Goal: Information Seeking & Learning: Compare options

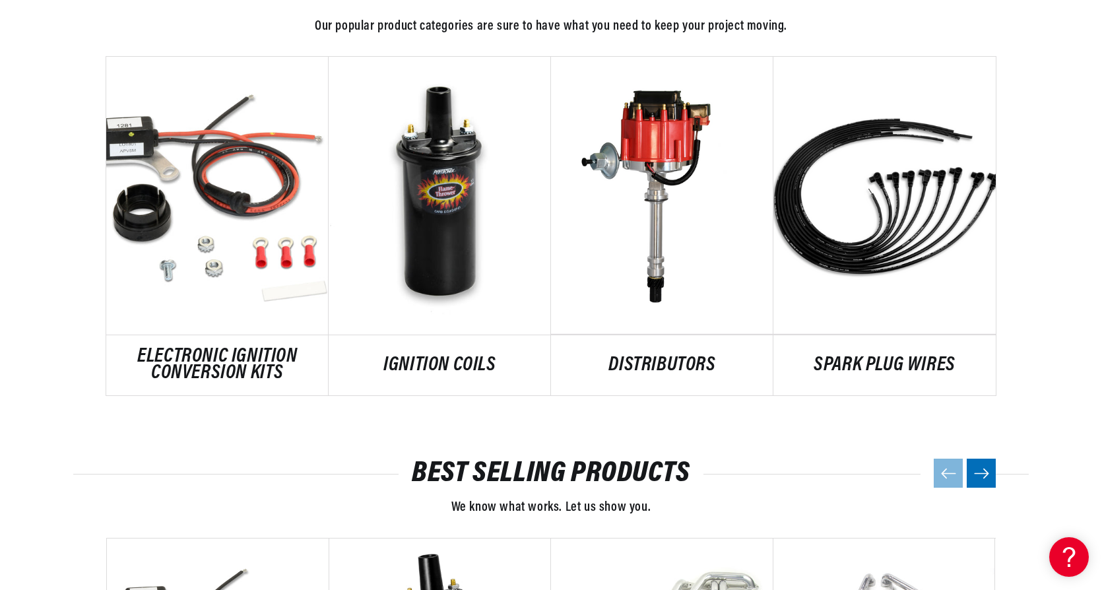
scroll to position [0, 400]
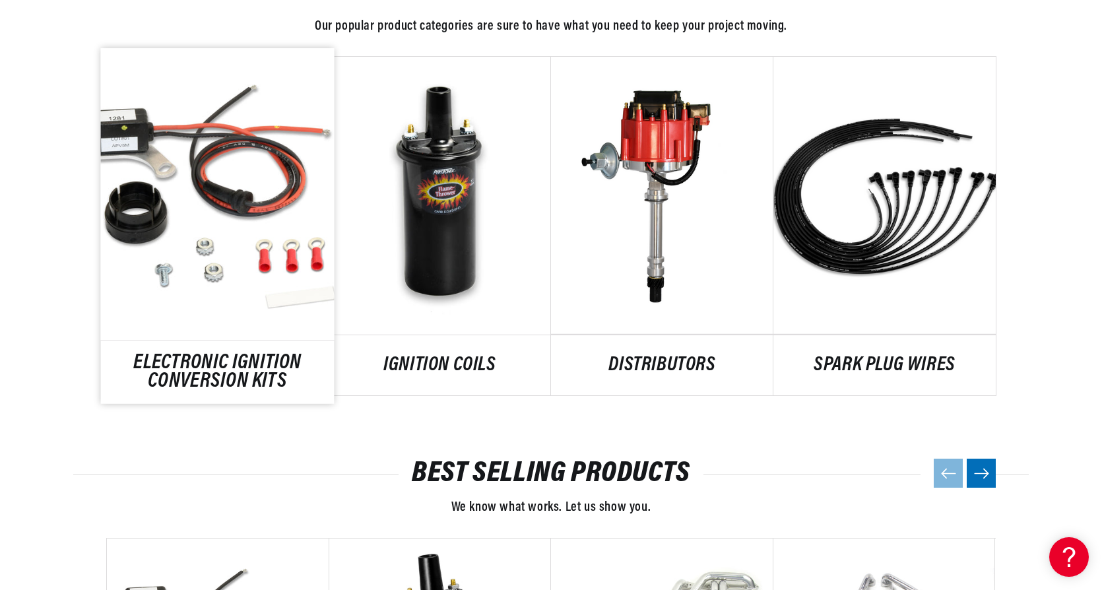
click at [188, 371] on link "ELECTRONIC IGNITION CONVERSION KITS" at bounding box center [218, 372] width 234 height 36
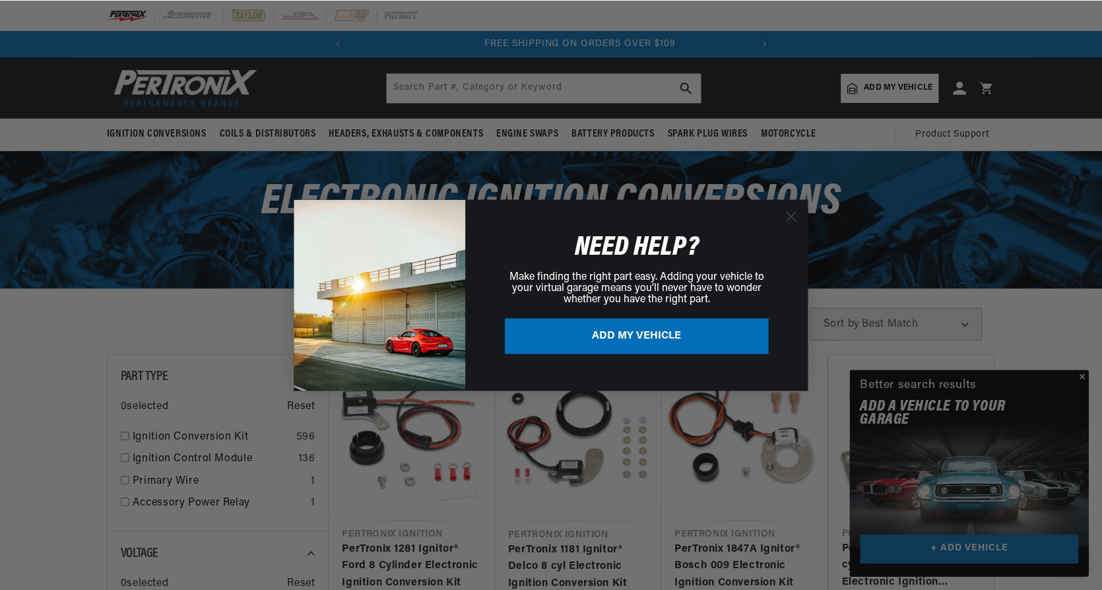
scroll to position [0, 400]
click at [790, 216] on circle "Close dialog" at bounding box center [792, 216] width 22 height 22
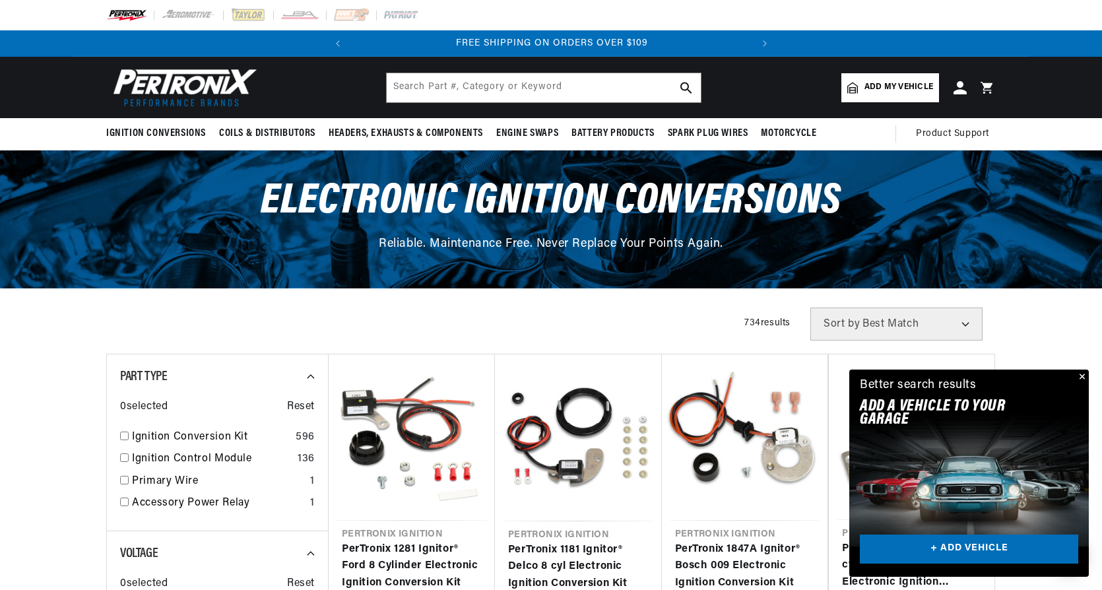
click at [1083, 371] on button "Close" at bounding box center [1081, 378] width 16 height 16
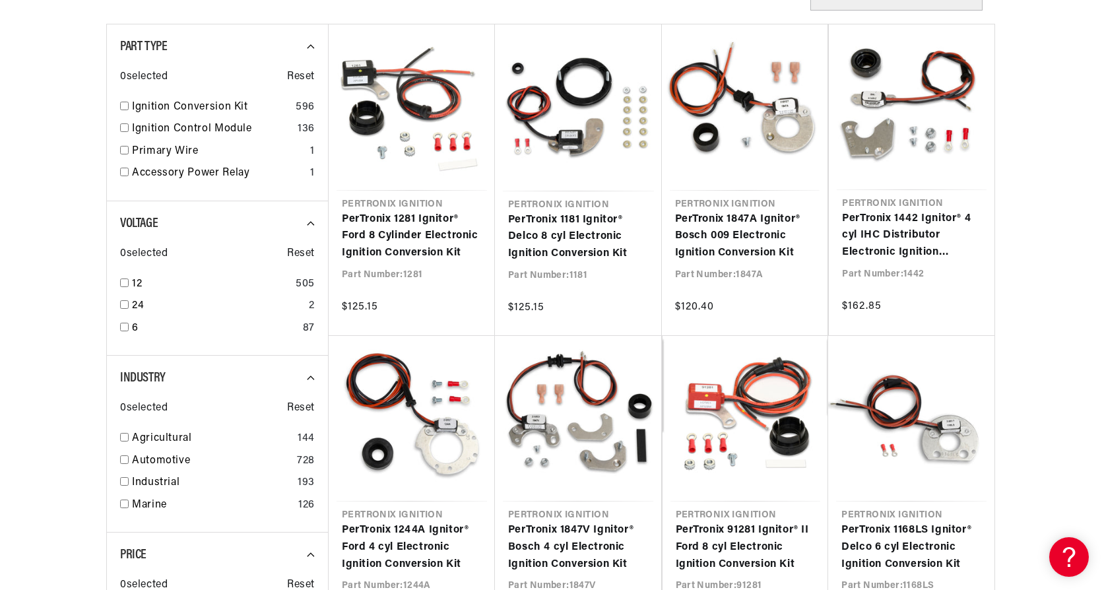
scroll to position [0, 0]
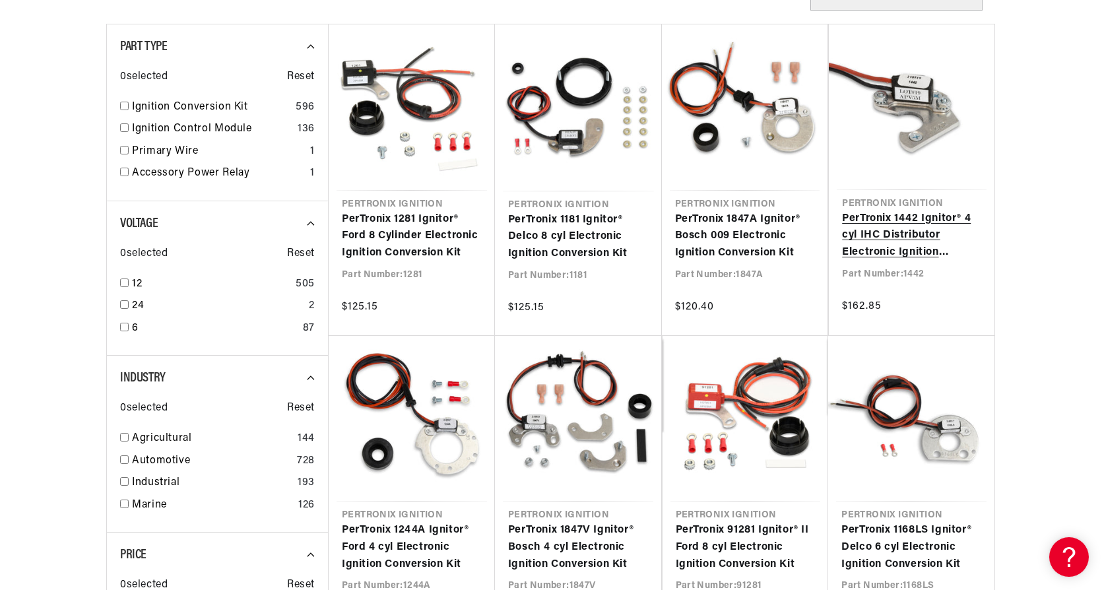
click at [900, 251] on link "PerTronix 1442 Ignitor® 4 cyl IHC Distributor Electronic Ignition Conversion Kit" at bounding box center [911, 235] width 139 height 51
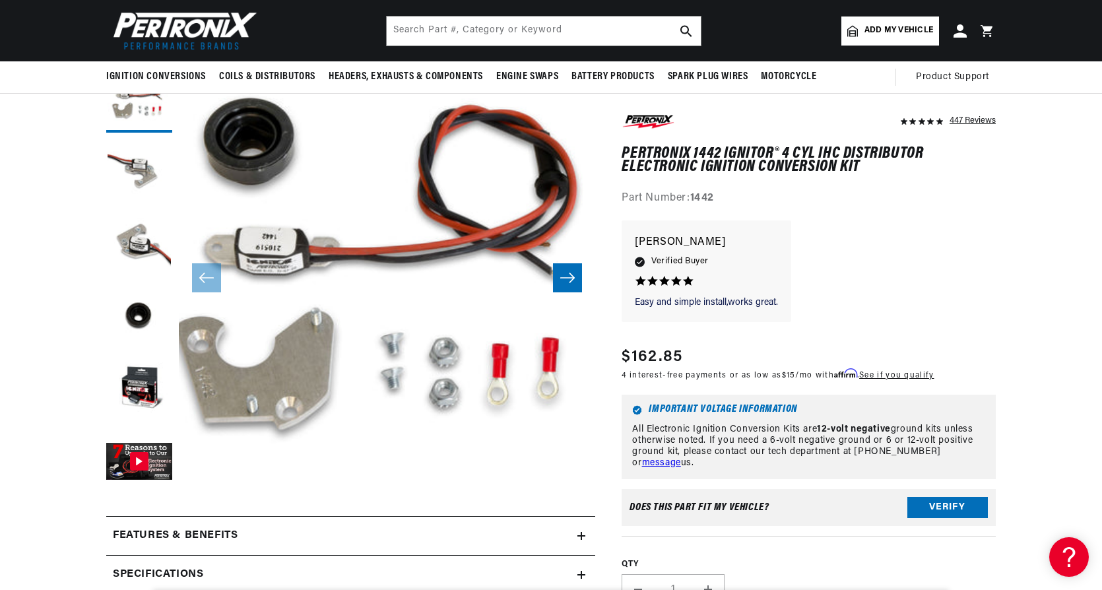
scroll to position [0, 400]
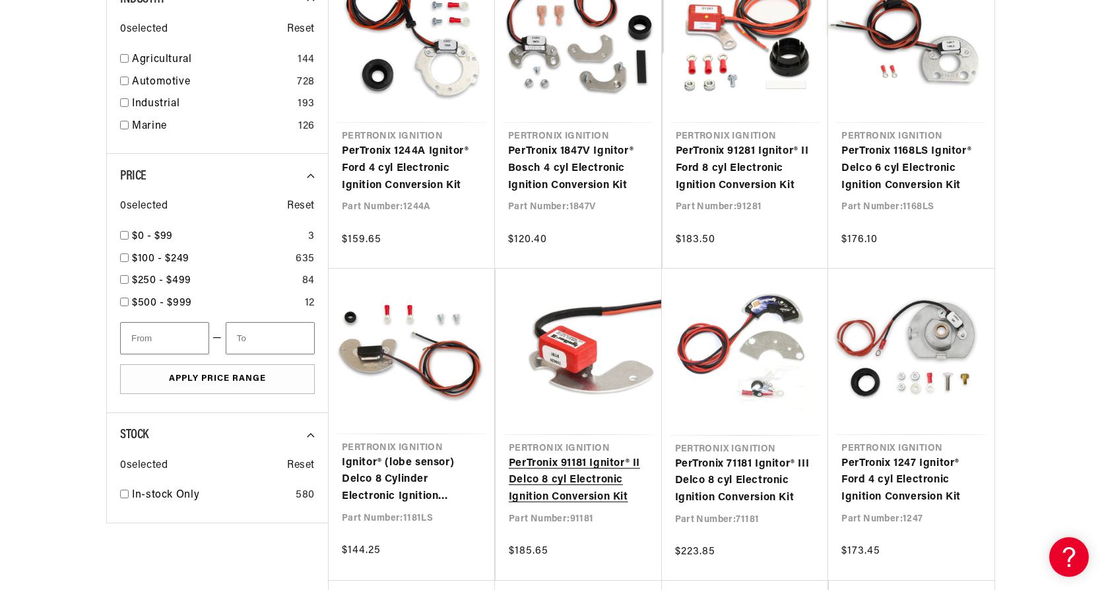
scroll to position [726, 0]
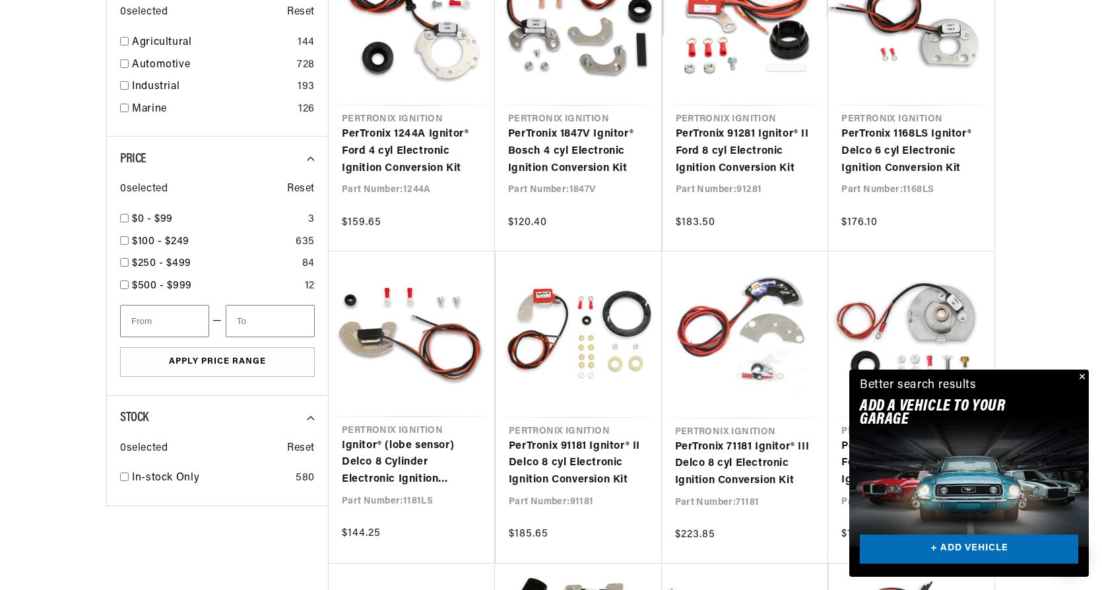
click at [1082, 375] on button "Close" at bounding box center [1081, 378] width 16 height 16
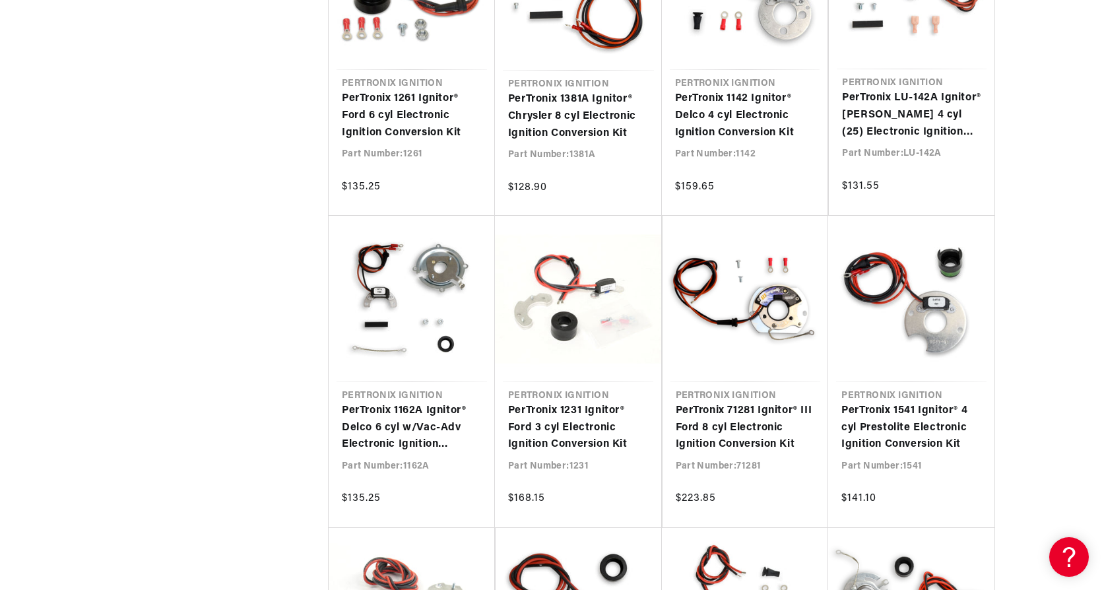
scroll to position [1386, 0]
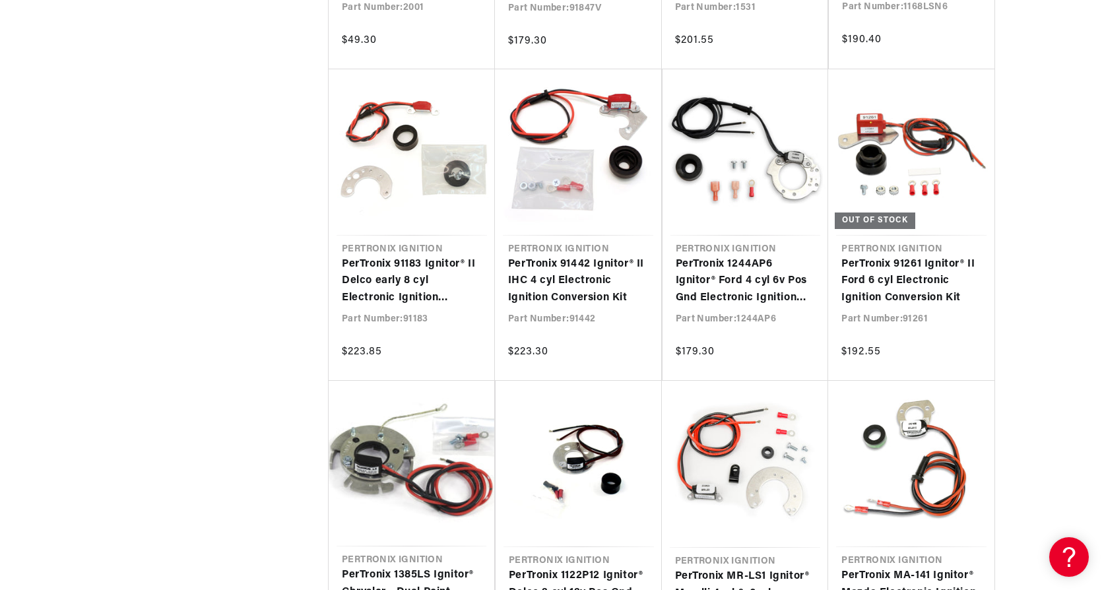
scroll to position [4355, 0]
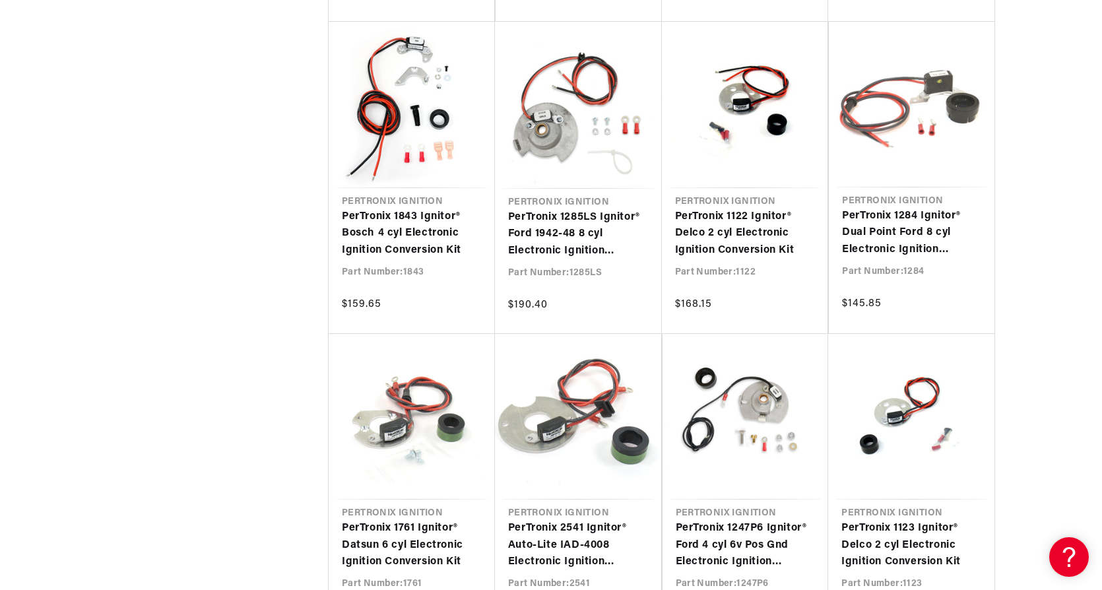
scroll to position [5015, 0]
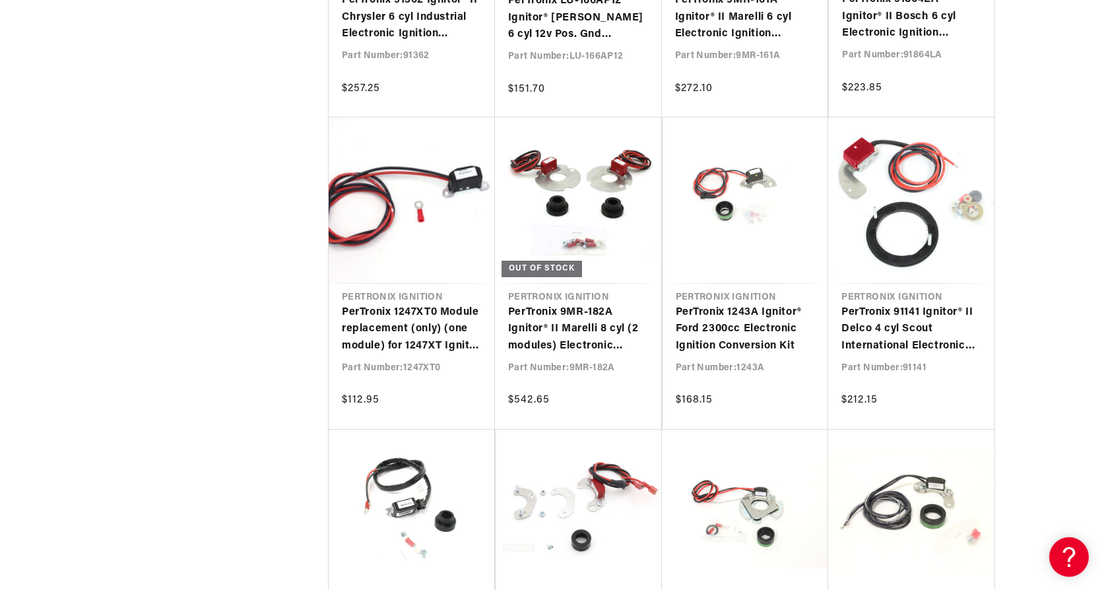
scroll to position [0, 400]
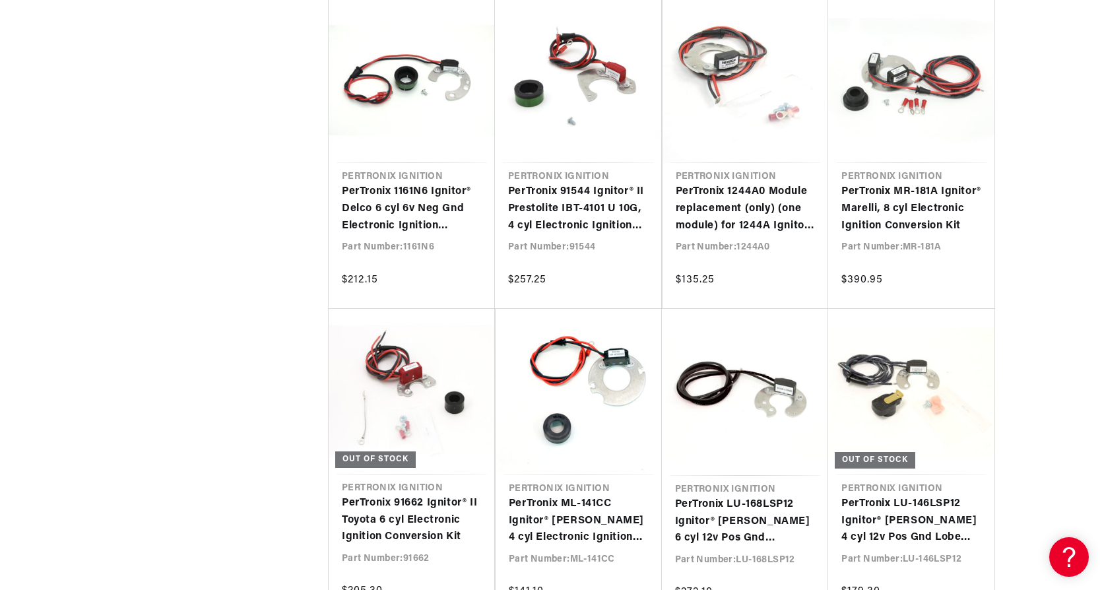
scroll to position [0, 127]
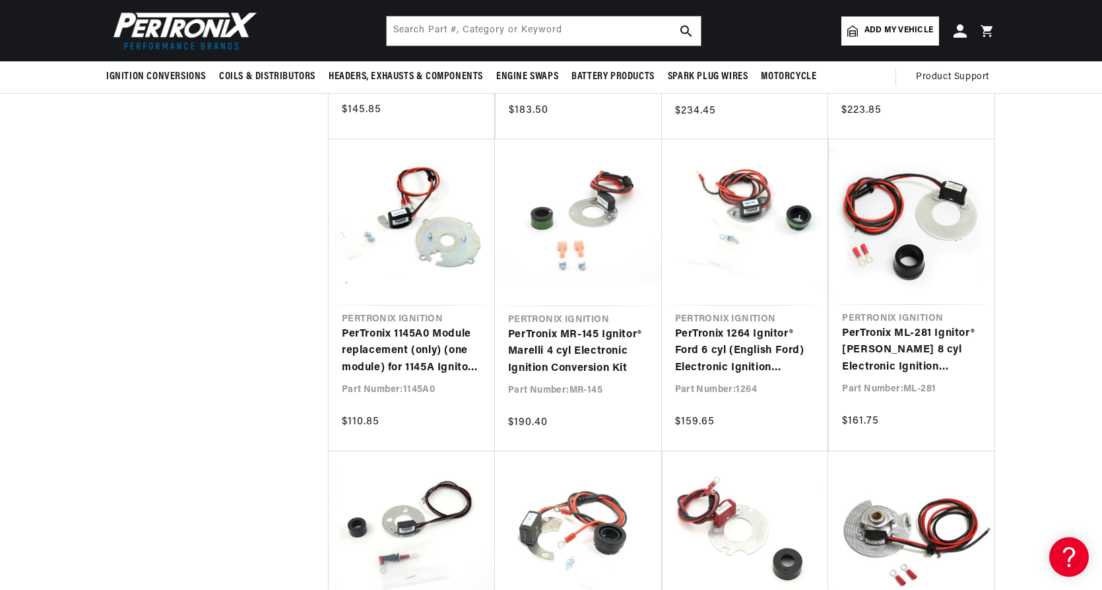
scroll to position [25733, 0]
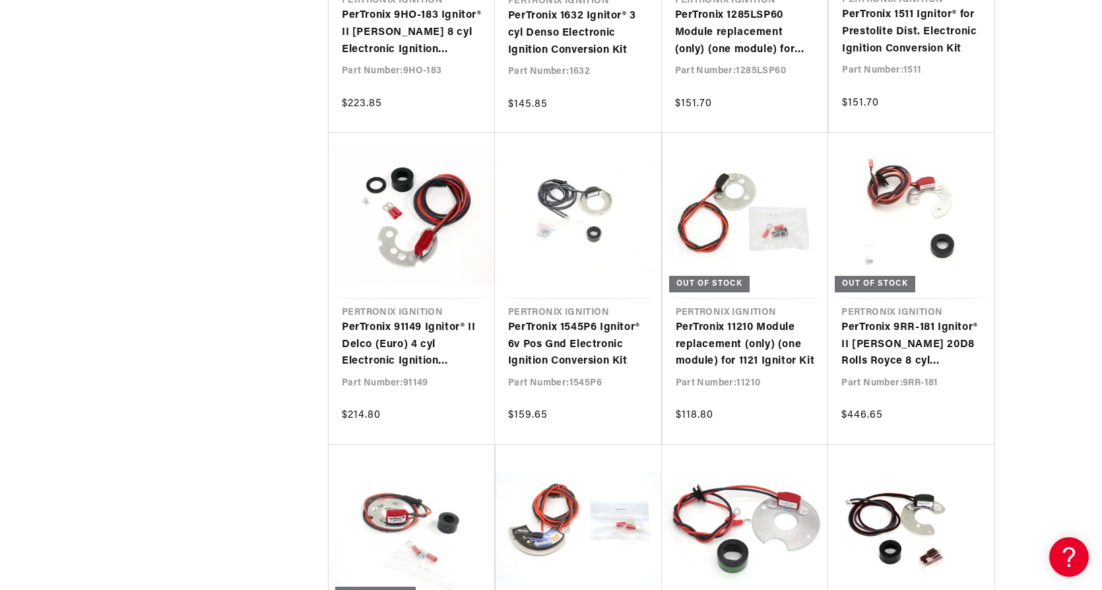
scroll to position [26921, 0]
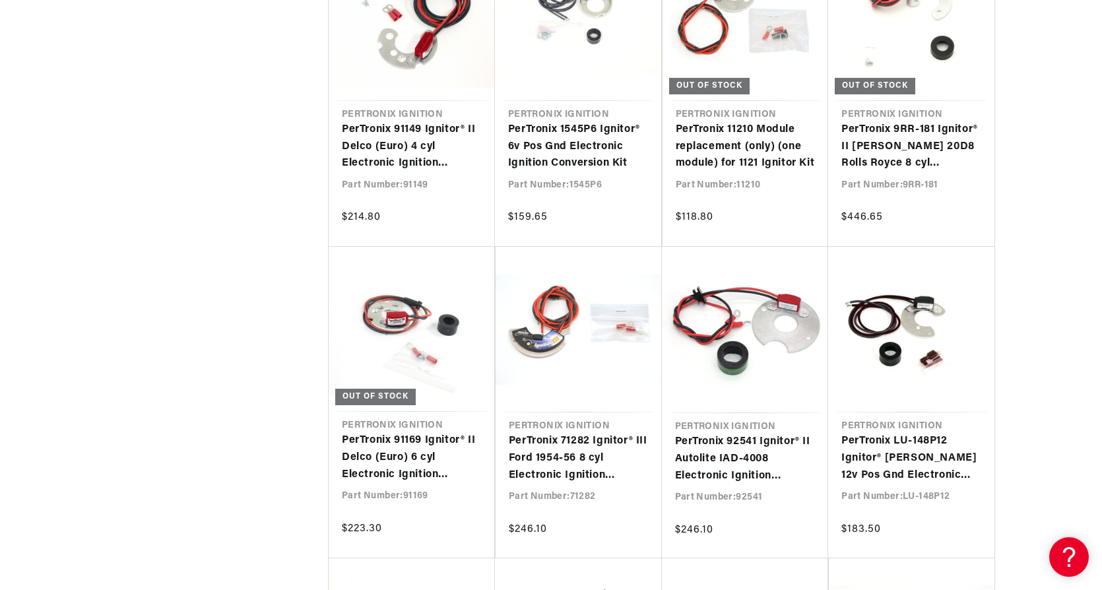
scroll to position [27053, 0]
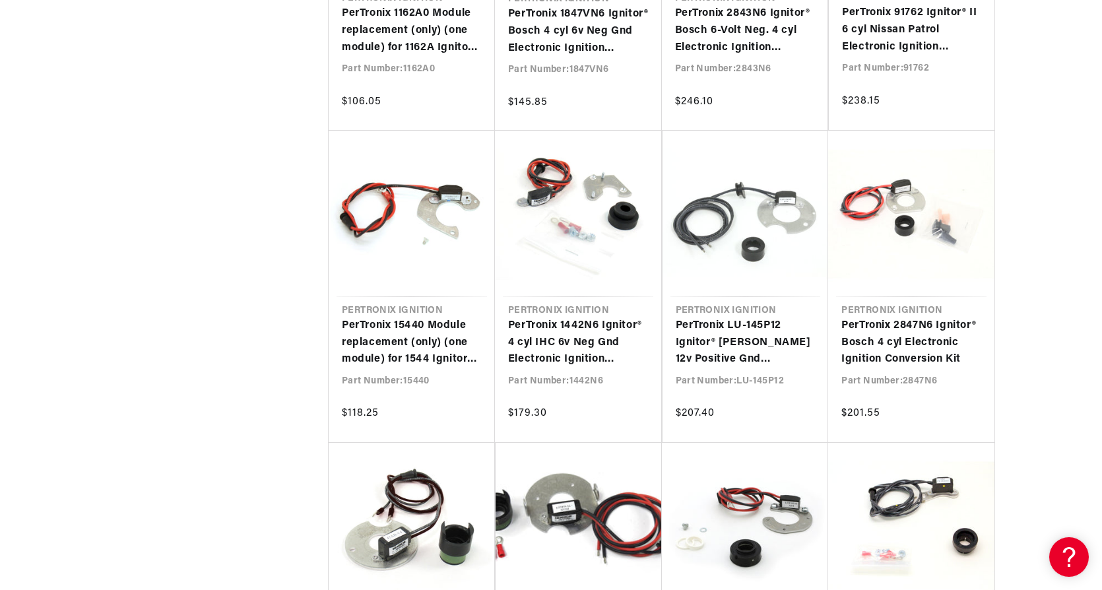
scroll to position [31606, 0]
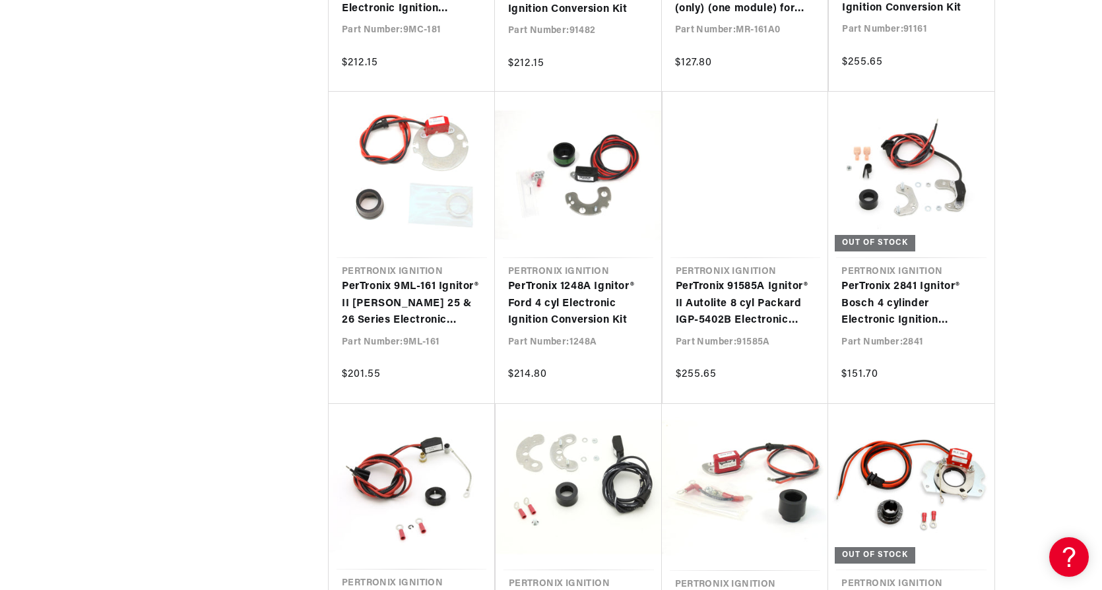
scroll to position [33321, 0]
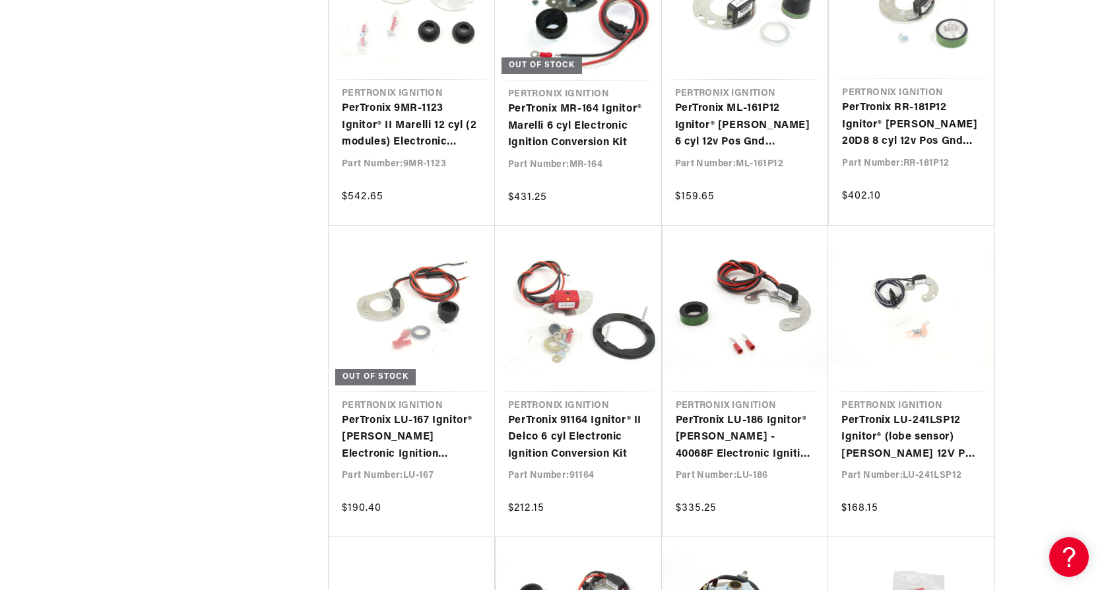
scroll to position [0, 154]
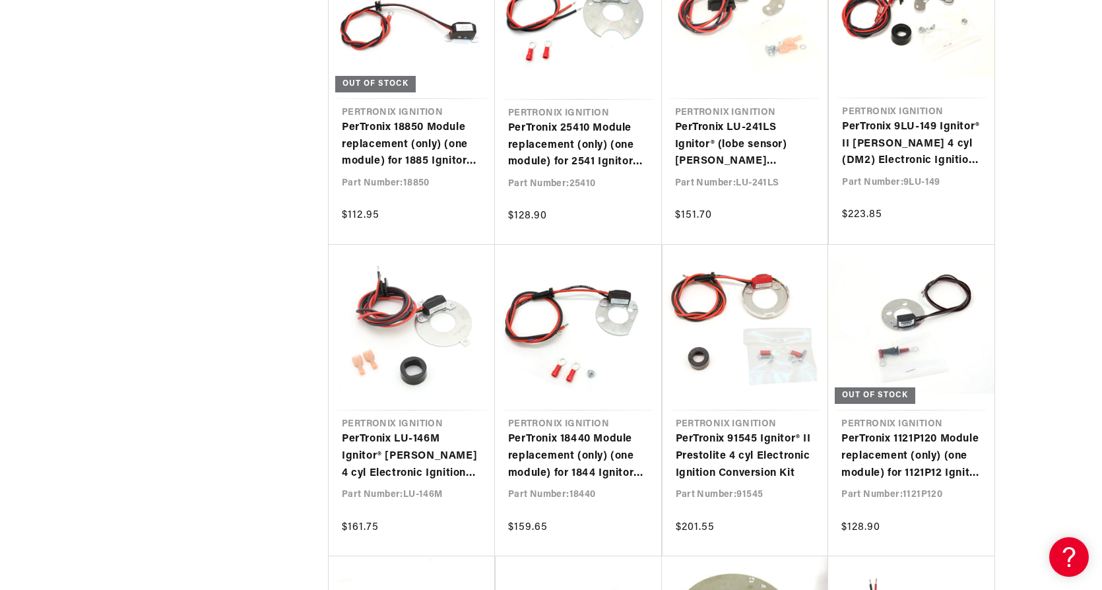
scroll to position [37214, 0]
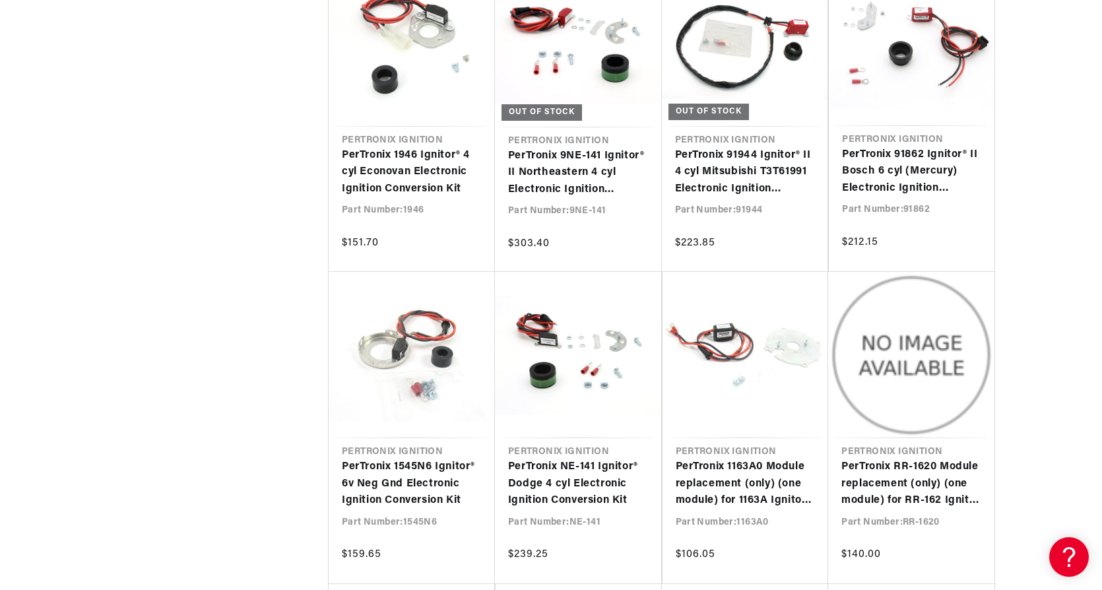
scroll to position [0, 397]
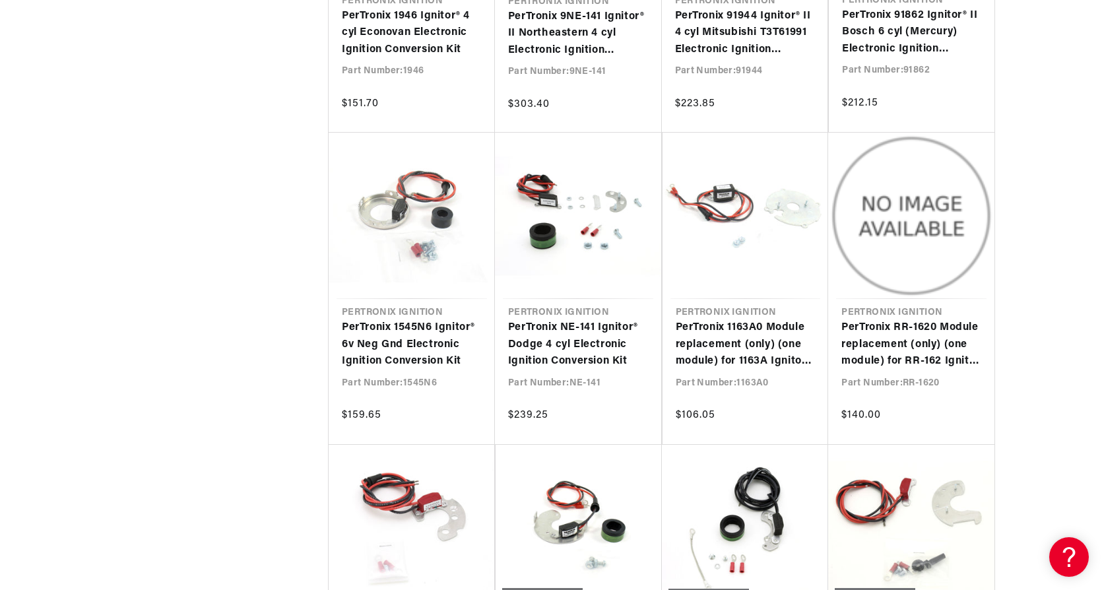
scroll to position [38697, 0]
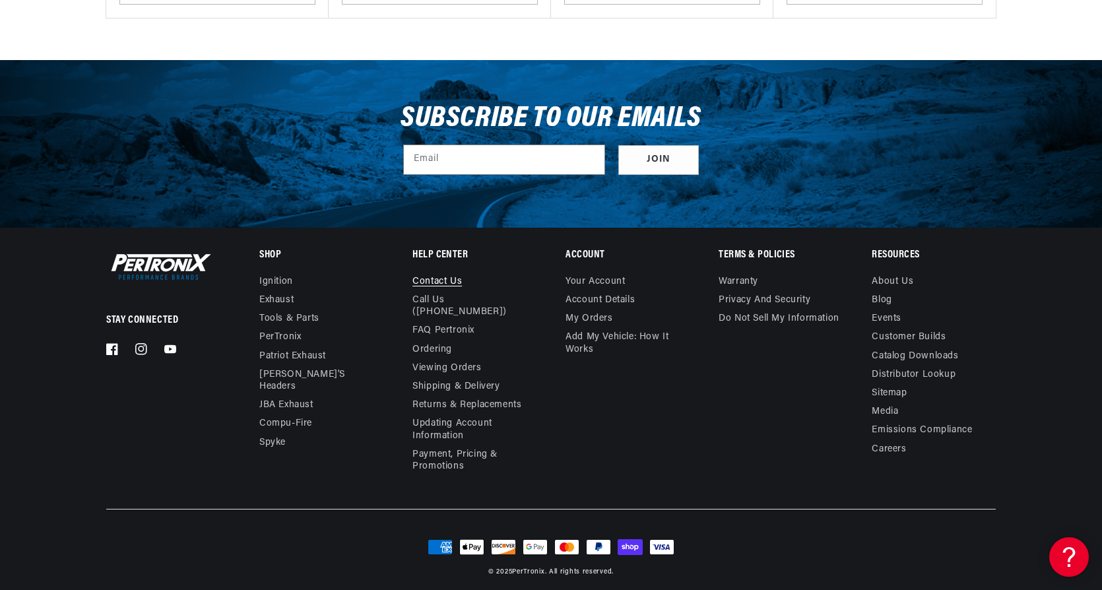
click at [435, 276] on link "Contact us" at bounding box center [436, 283] width 49 height 15
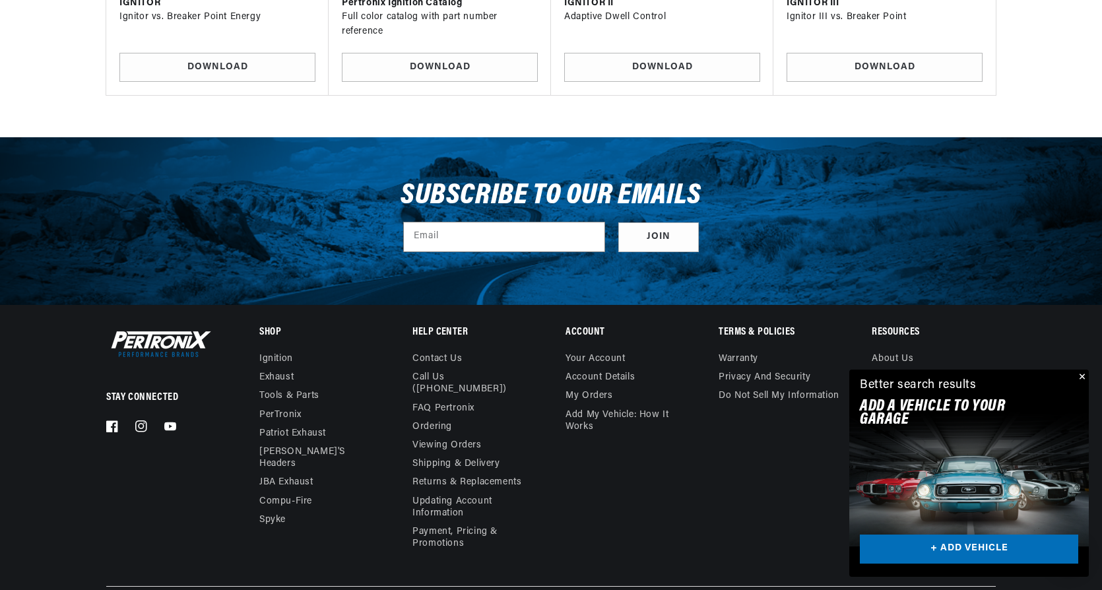
scroll to position [1981, 0]
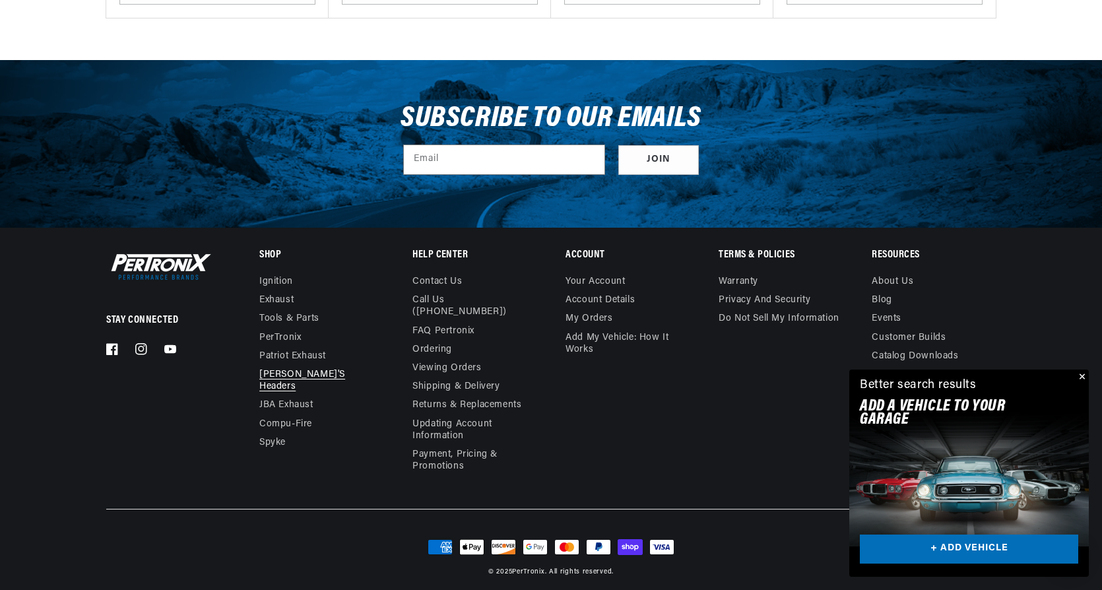
click at [304, 373] on link "[PERSON_NAME]'s Headers" at bounding box center [315, 381] width 113 height 30
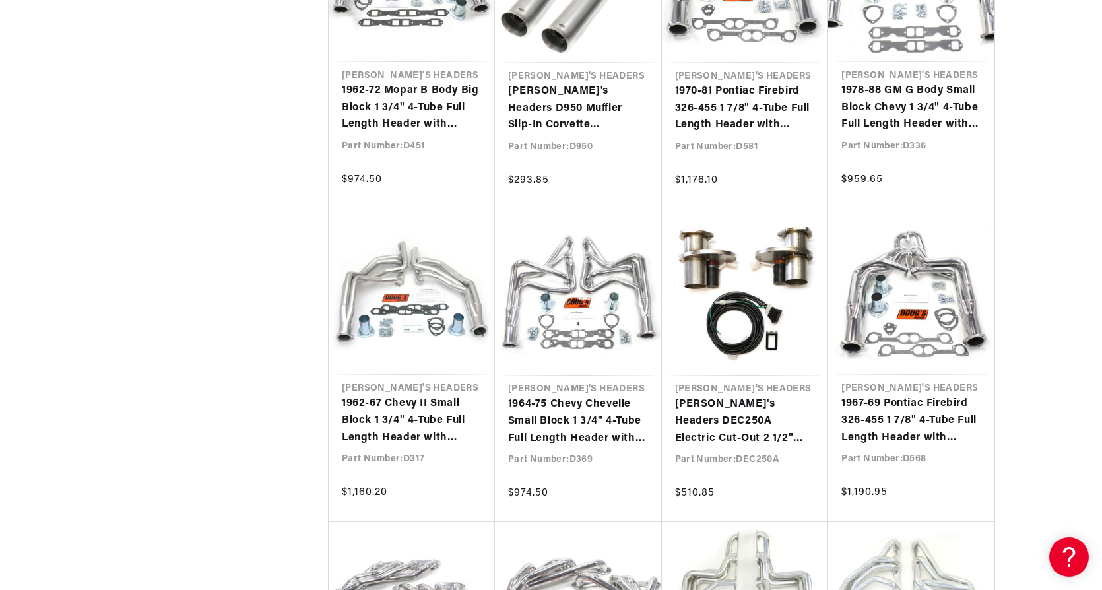
scroll to position [0, 34]
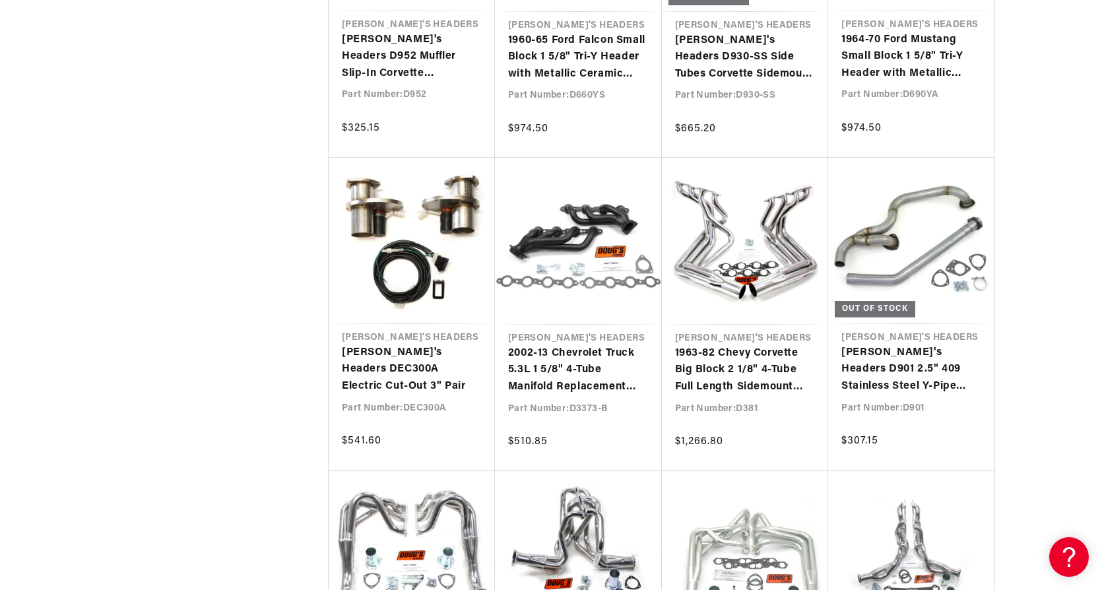
scroll to position [0, 400]
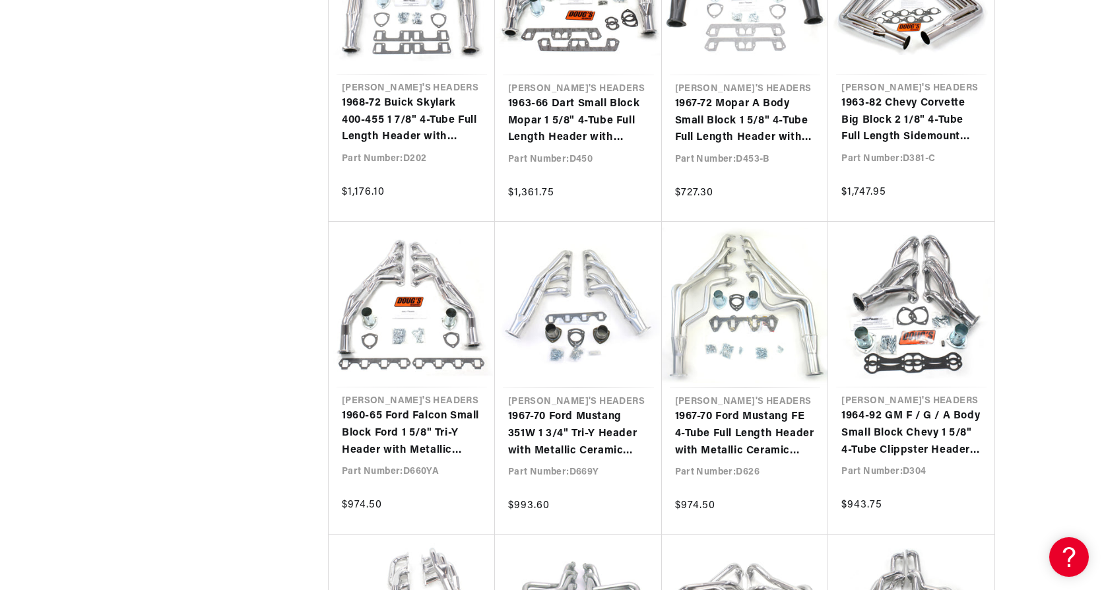
scroll to position [4751, 0]
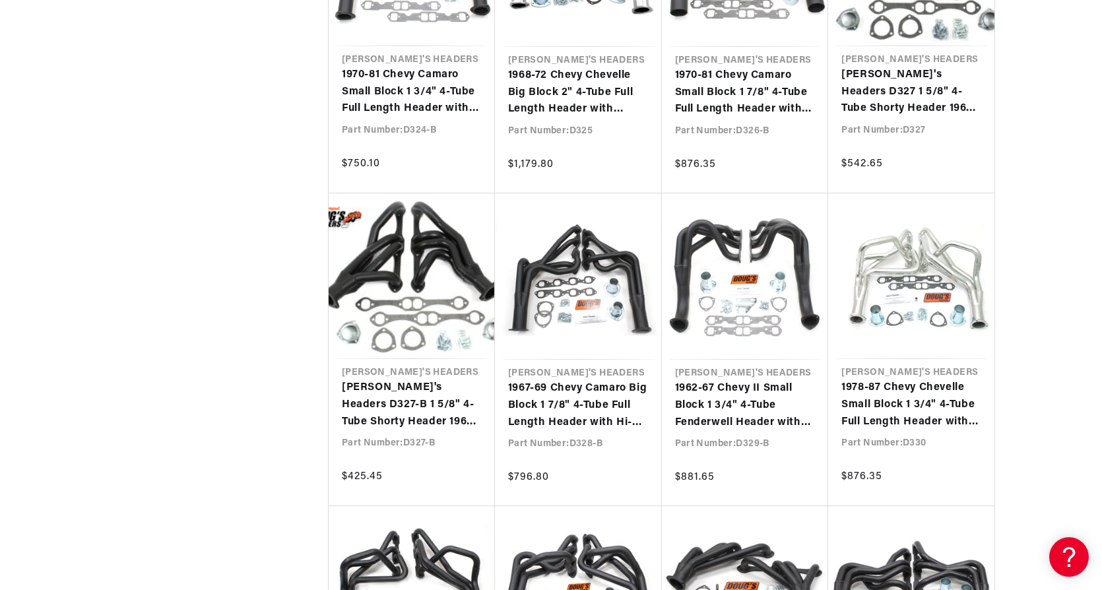
scroll to position [11532, 0]
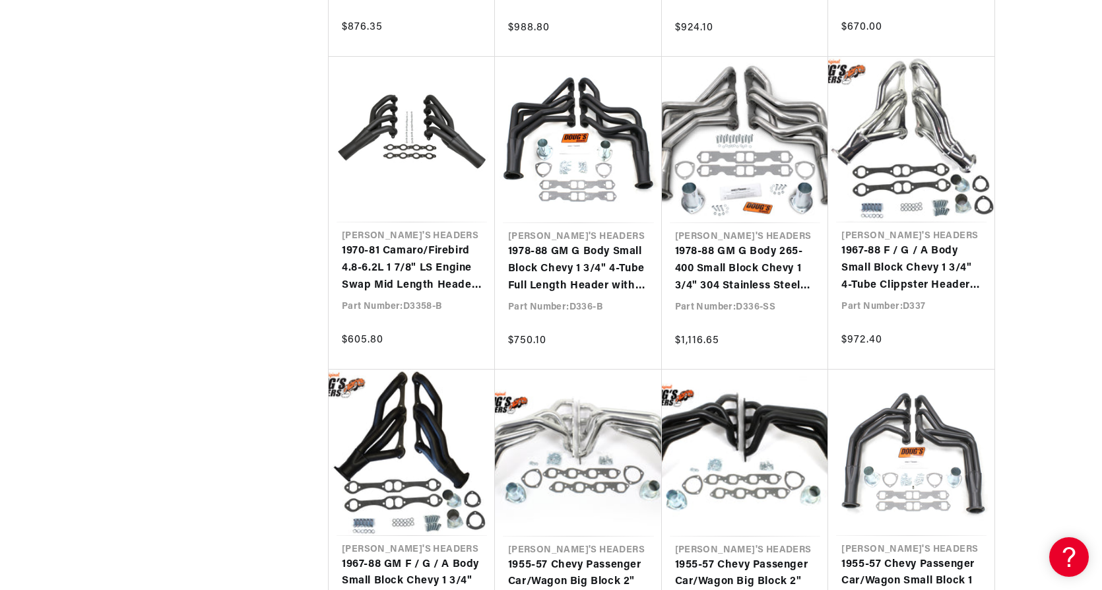
scroll to position [0, 153]
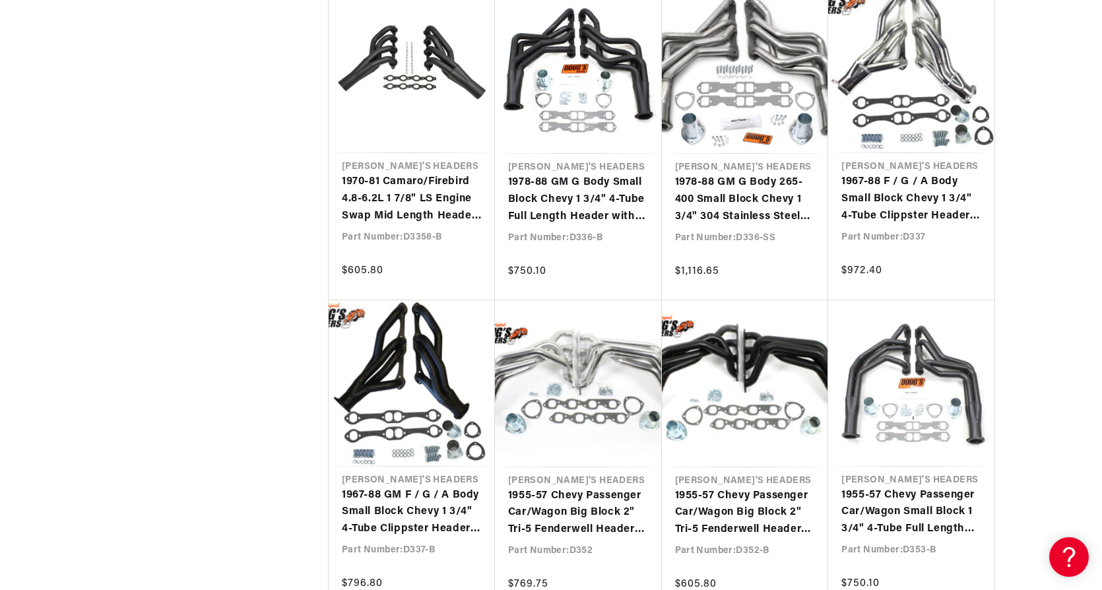
scroll to position [14252, 0]
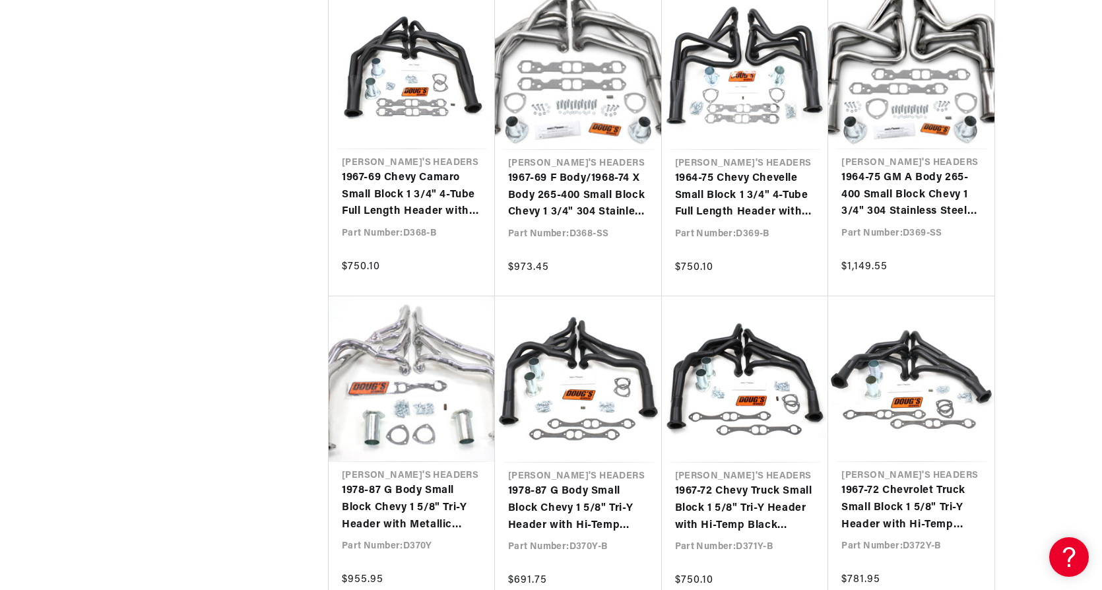
scroll to position [15836, 0]
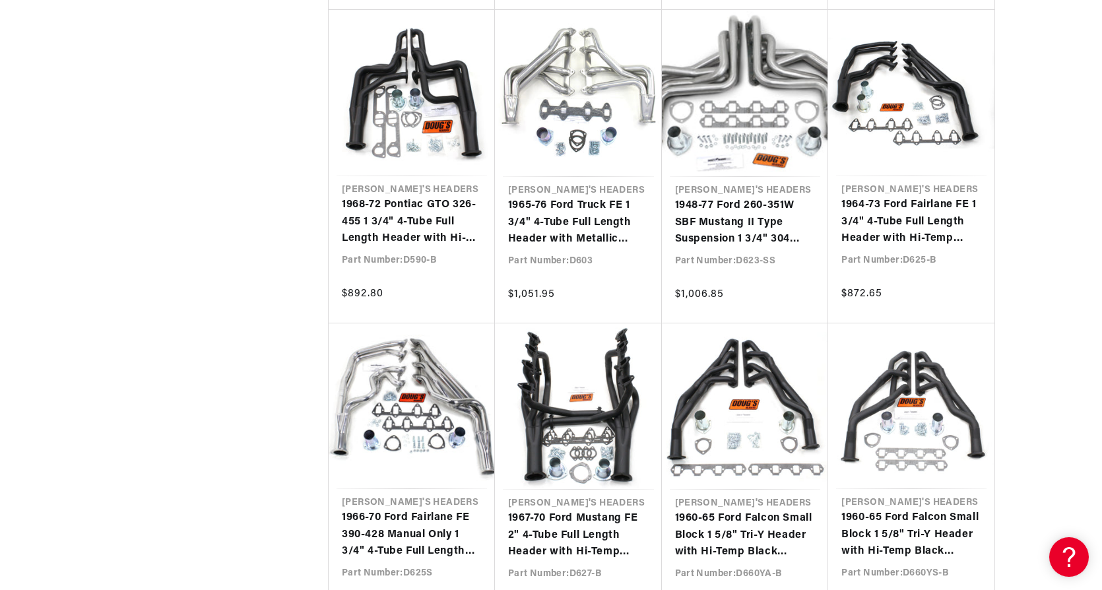
scroll to position [17881, 0]
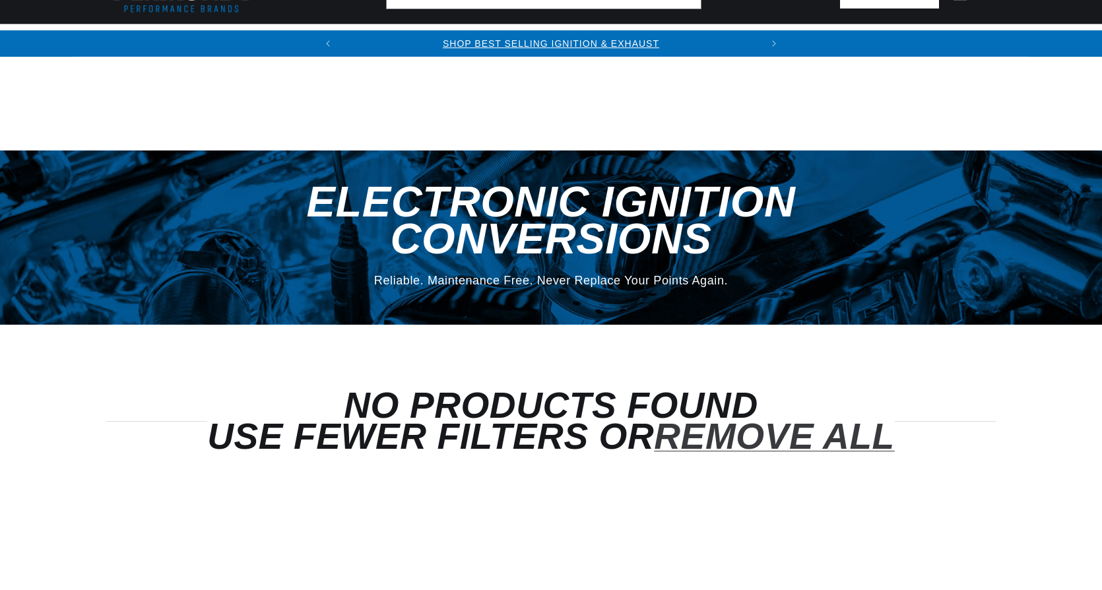
select select "Accel"
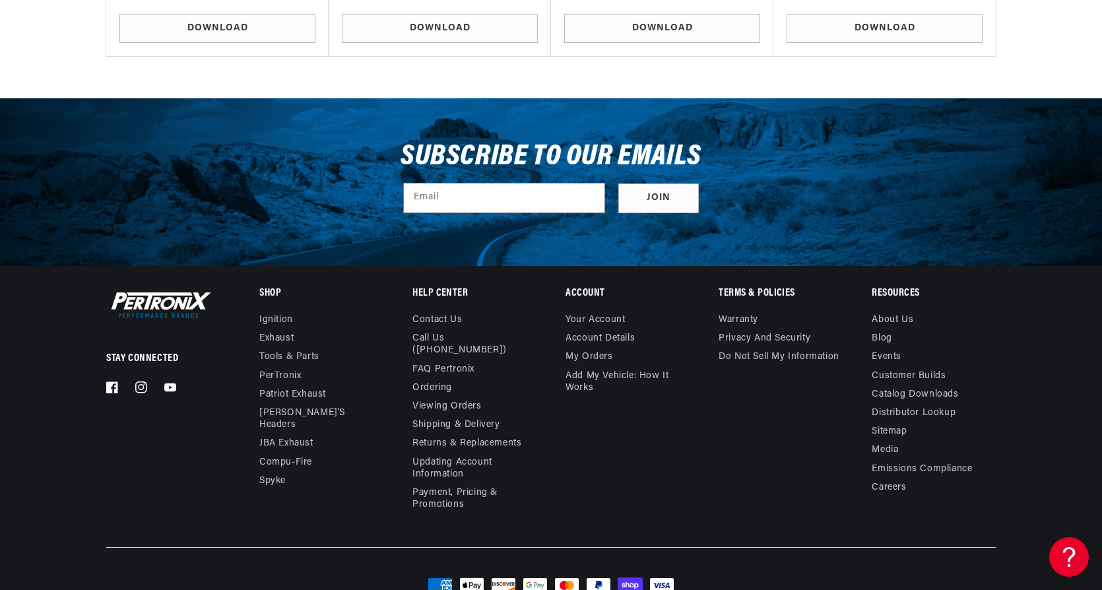
scroll to position [1981, 0]
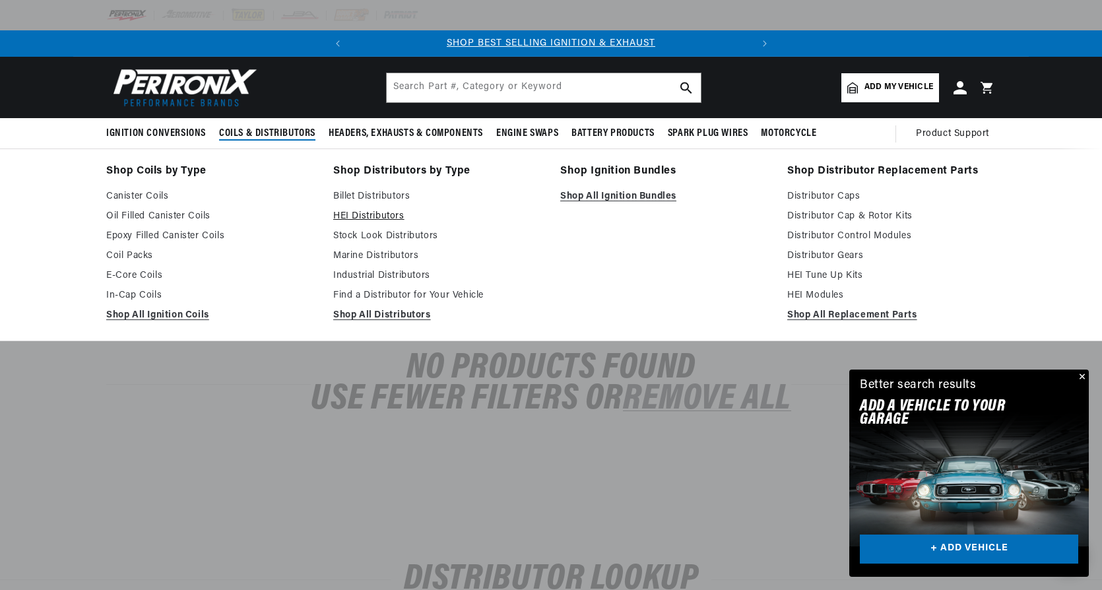
click at [391, 213] on link "HEI Distributors" at bounding box center [437, 217] width 209 height 16
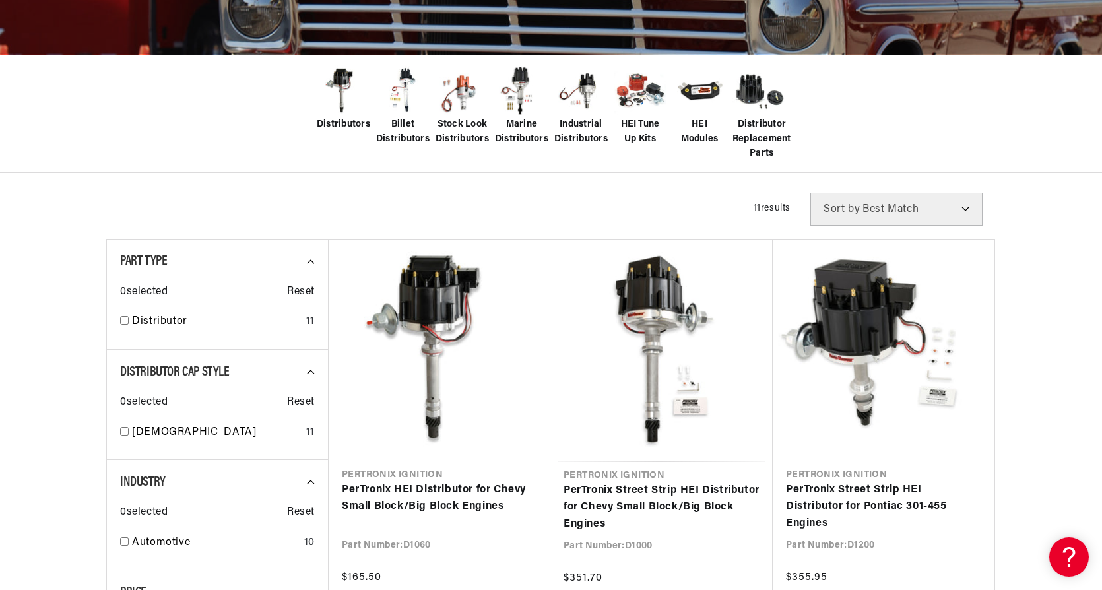
scroll to position [528, 0]
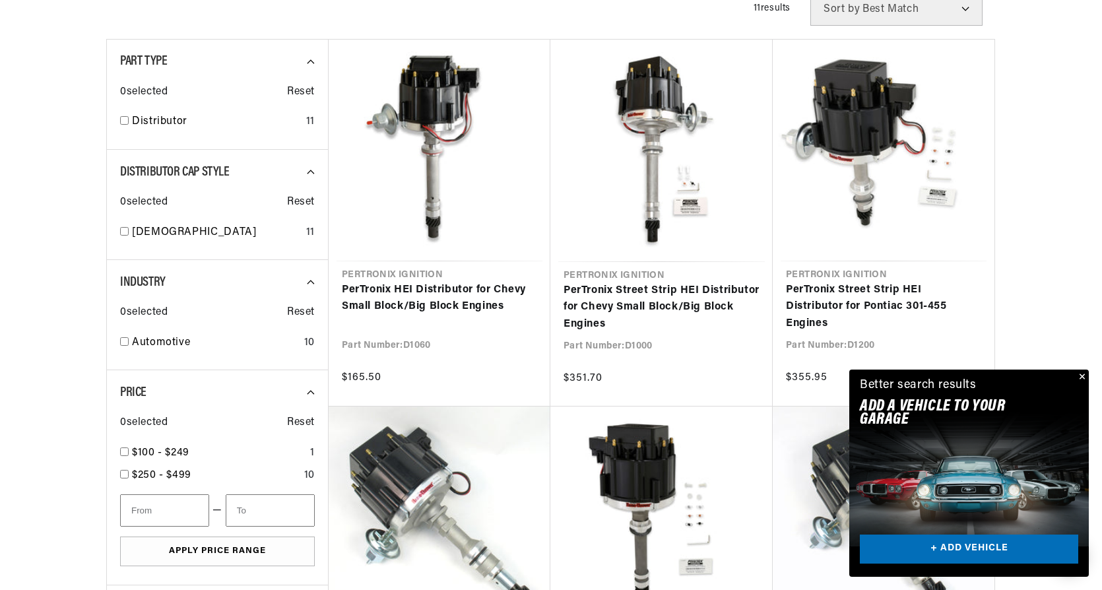
click at [1083, 374] on button "Close" at bounding box center [1081, 378] width 16 height 16
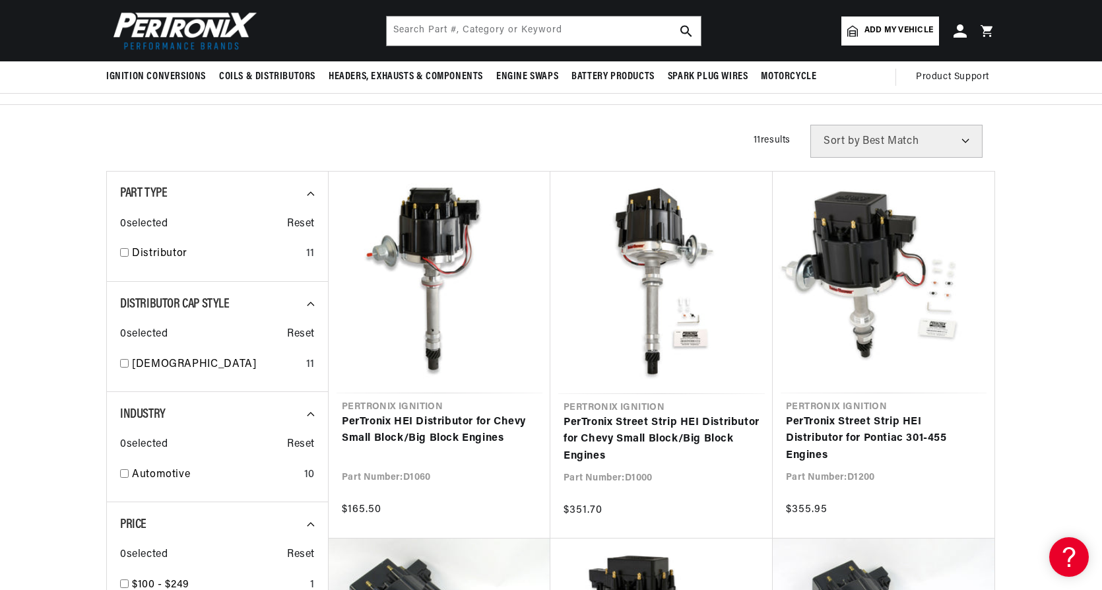
scroll to position [0, 152]
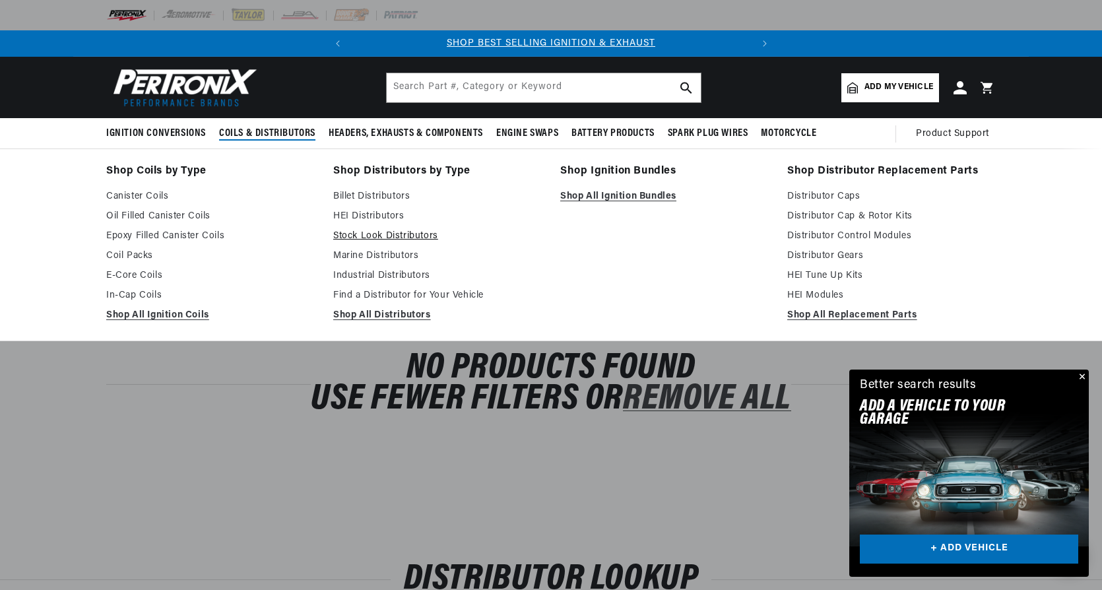
click at [373, 234] on link "Stock Look Distributors" at bounding box center [437, 236] width 209 height 16
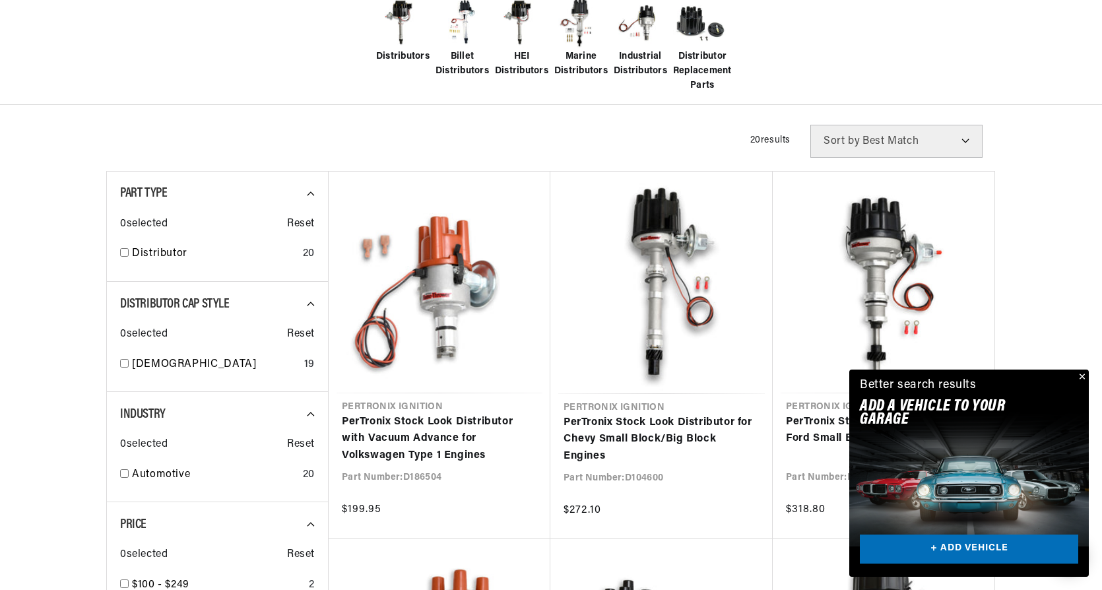
scroll to position [0, 400]
click at [1083, 371] on button "Close" at bounding box center [1081, 378] width 16 height 16
